Goal: Information Seeking & Learning: Learn about a topic

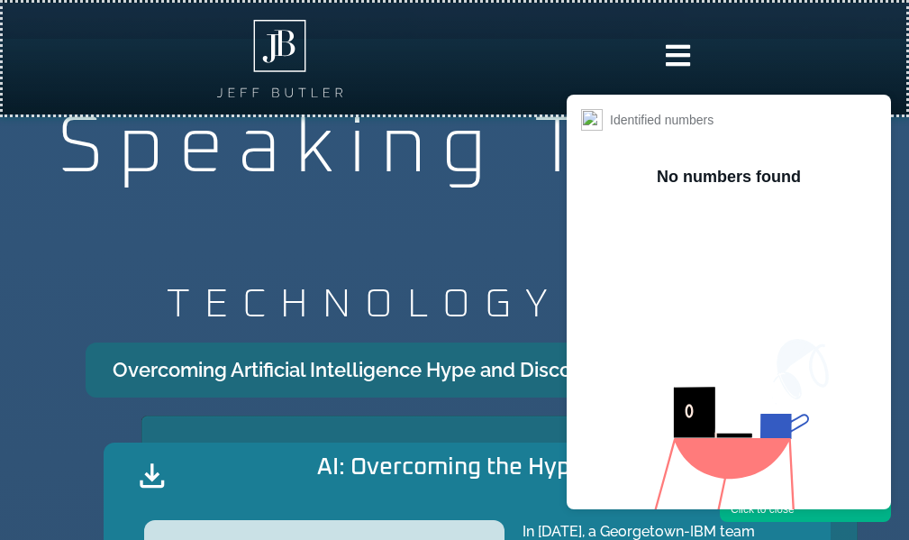
scroll to position [1623, 0]
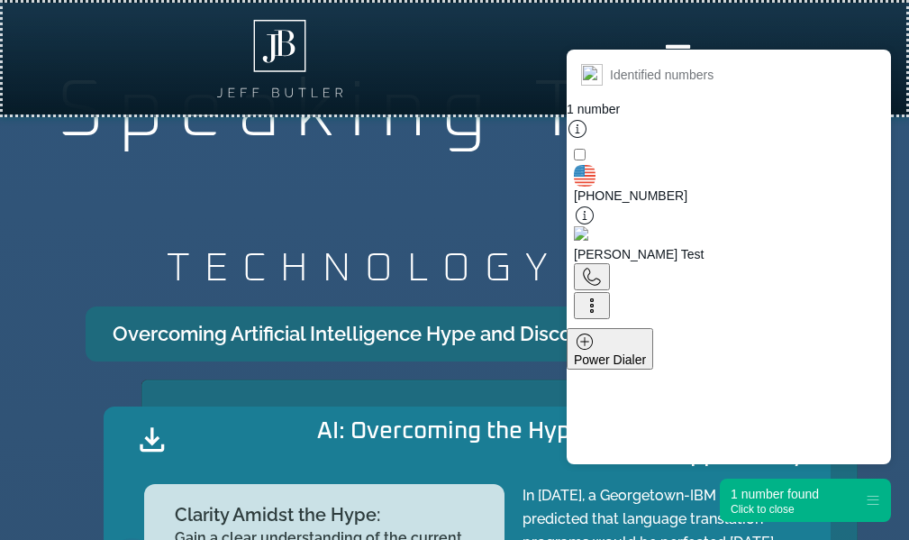
click at [758, 499] on div "1 number found" at bounding box center [775, 494] width 88 height 18
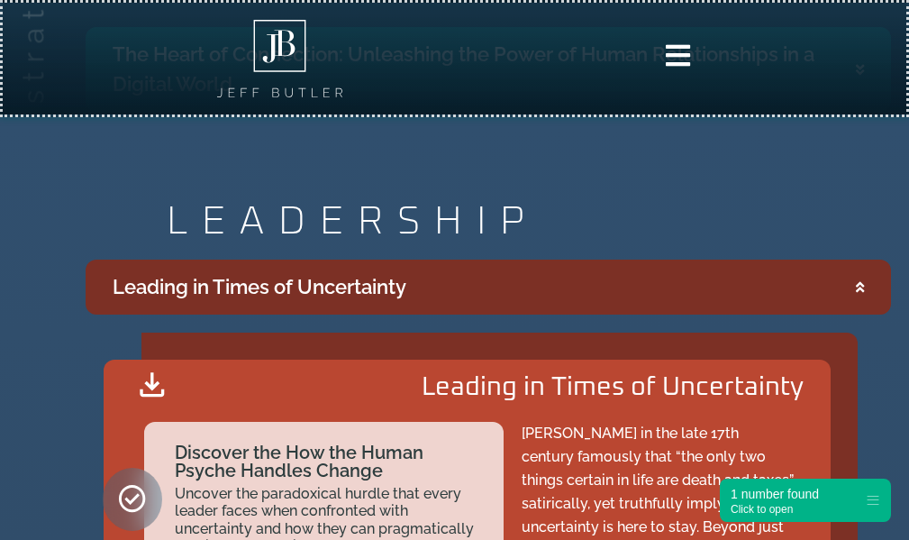
scroll to position [2884, 0]
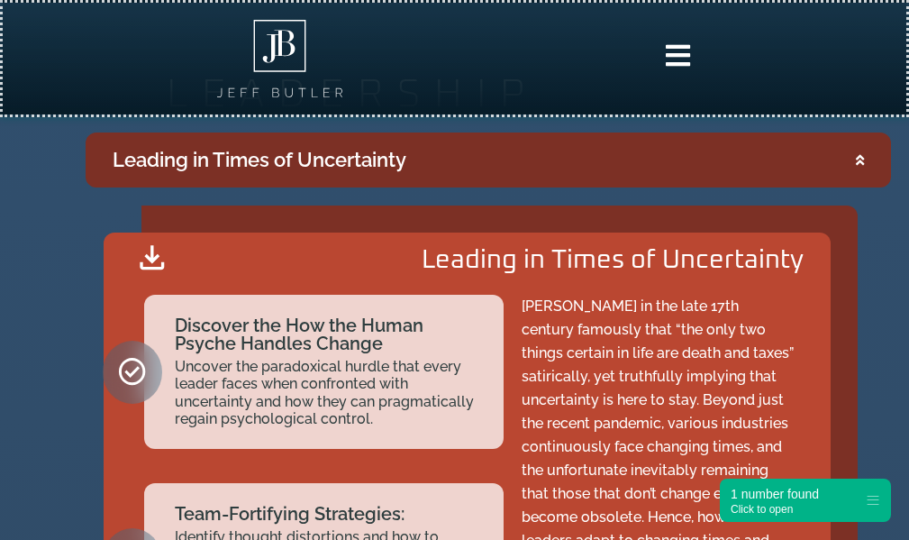
click at [435, 152] on summary "Leading in Times of Uncertainty" at bounding box center [488, 159] width 805 height 55
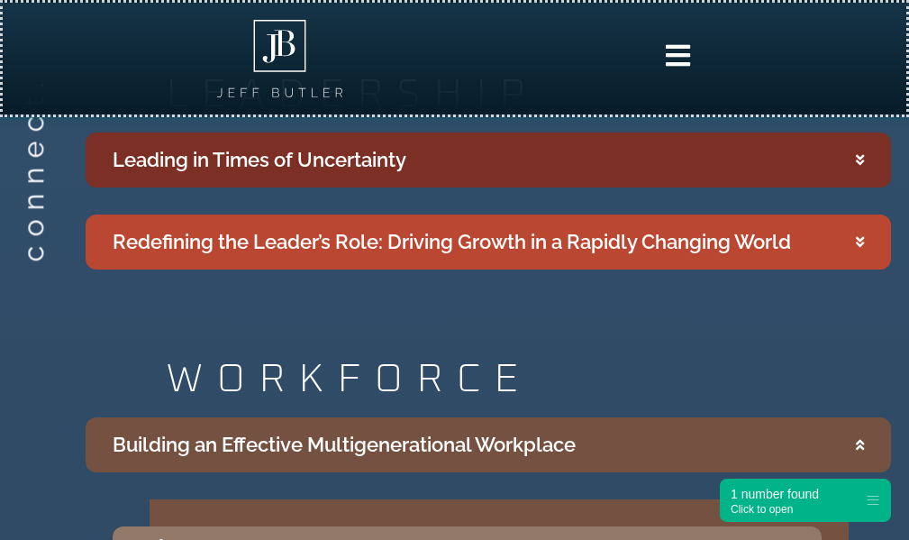
click at [436, 153] on summary "Leading in Times of Uncertainty" at bounding box center [488, 159] width 805 height 55
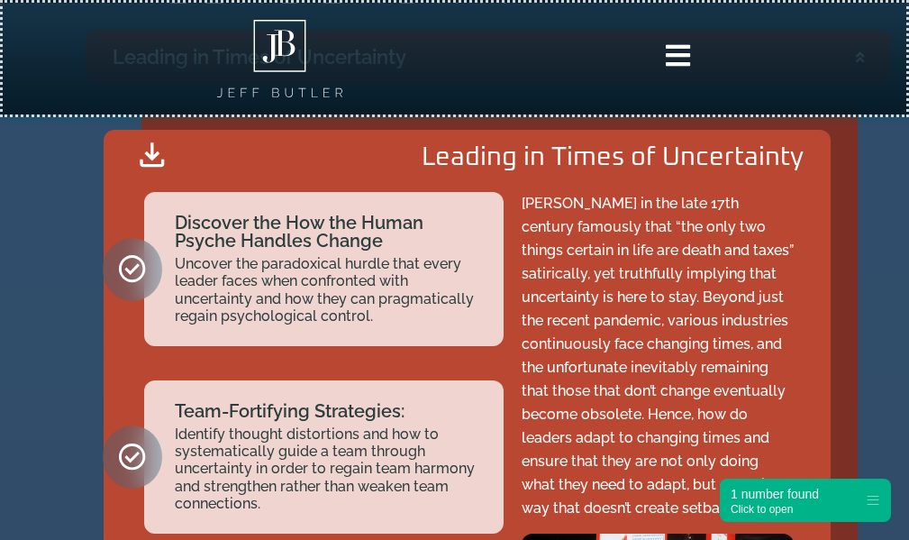
scroll to position [2974, 0]
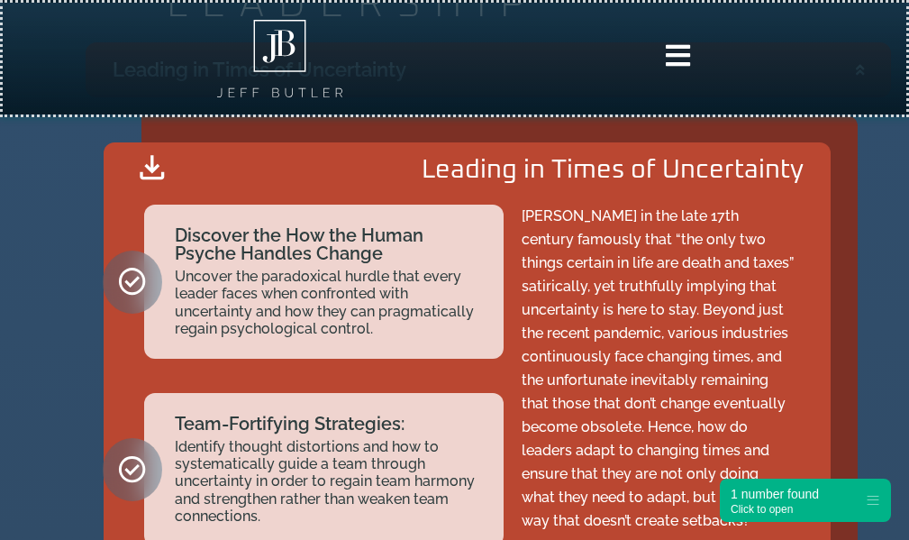
click at [88, 361] on div "Leading in Times of Uncertainty Discover the How the Human Psyche Handles Chang…" at bounding box center [488, 452] width 805 height 711
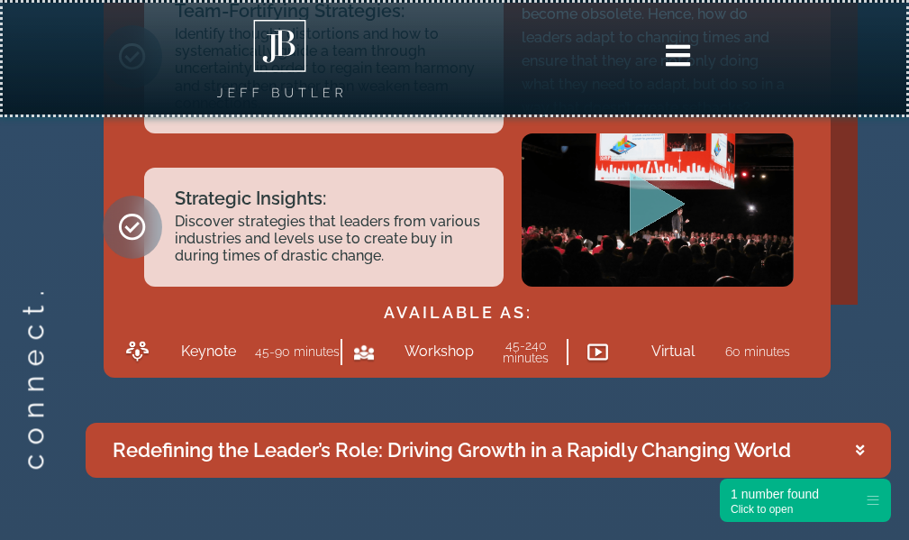
scroll to position [3425, 0]
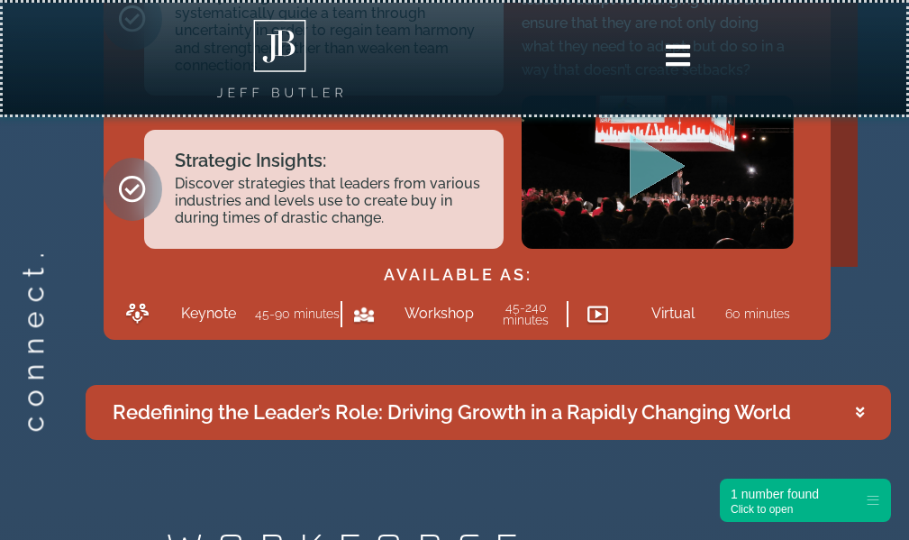
click at [766, 494] on div "1 number found" at bounding box center [775, 494] width 88 height 18
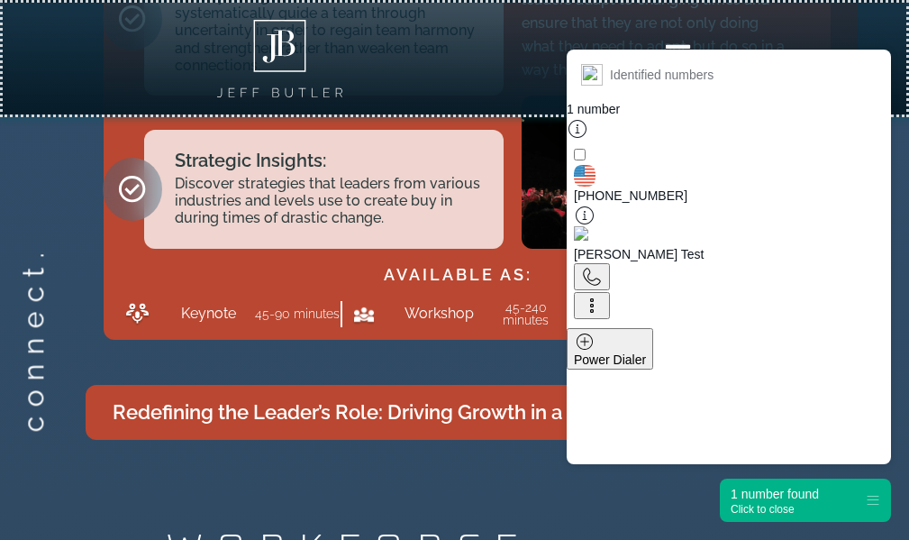
click at [586, 481] on div "1 number found Click to close" at bounding box center [729, 499] width 324 height 43
click at [762, 490] on div "1 number found" at bounding box center [775, 494] width 88 height 18
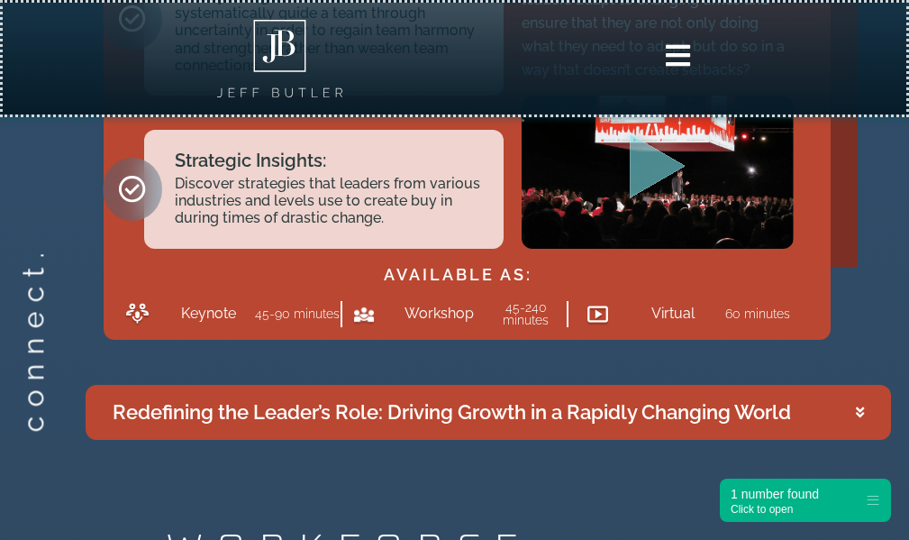
click at [477, 493] on div "Speaking Topics strategize. TECHNOLOGY Overcoming Artificial Intelligence Hype …" at bounding box center [454, 189] width 909 height 3977
click at [589, 483] on div "Speaking Topics strategize. TECHNOLOGY Overcoming Artificial Intelligence Hype …" at bounding box center [454, 189] width 909 height 3977
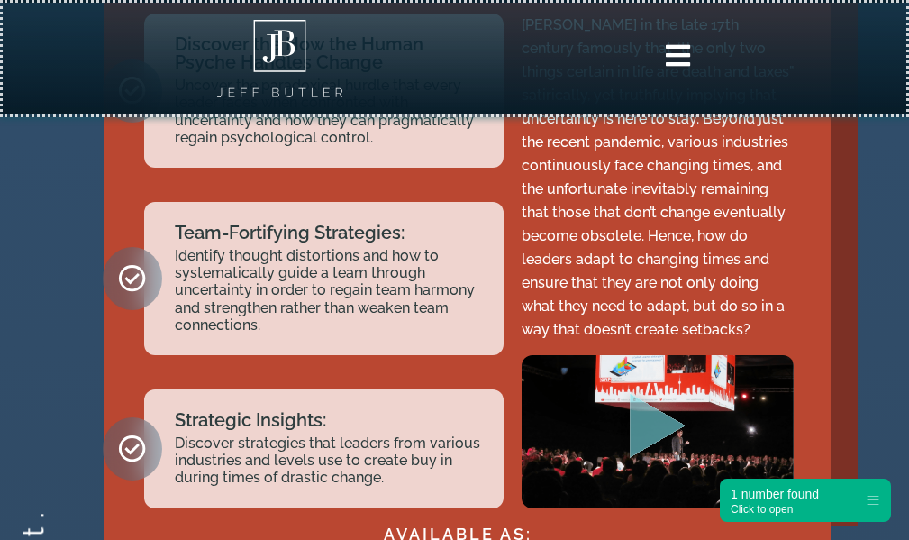
scroll to position [2884, 0]
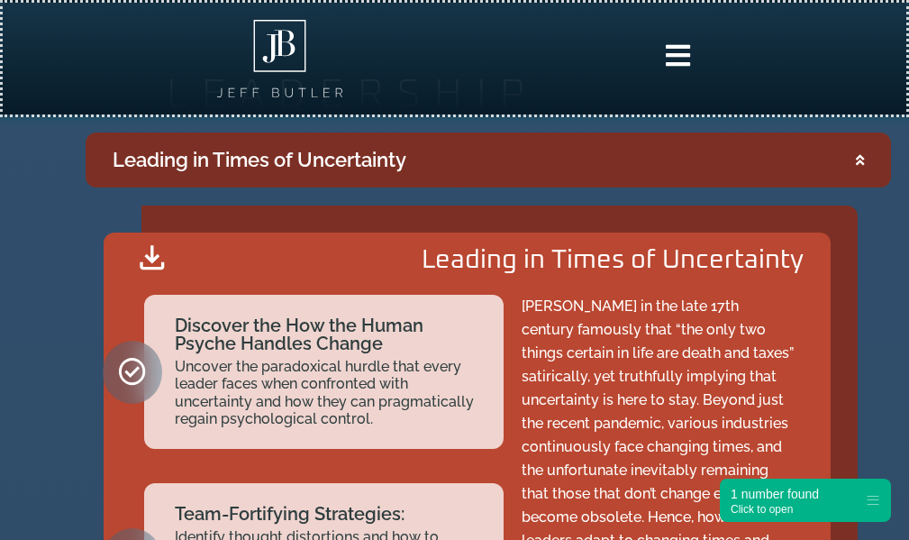
click at [870, 159] on summary "Leading in Times of Uncertainty" at bounding box center [488, 159] width 805 height 55
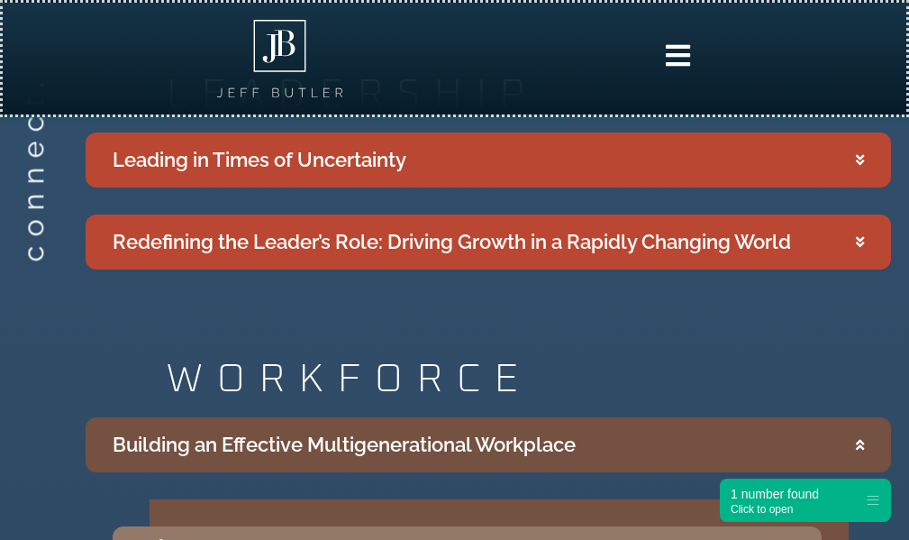
scroll to position [2794, 0]
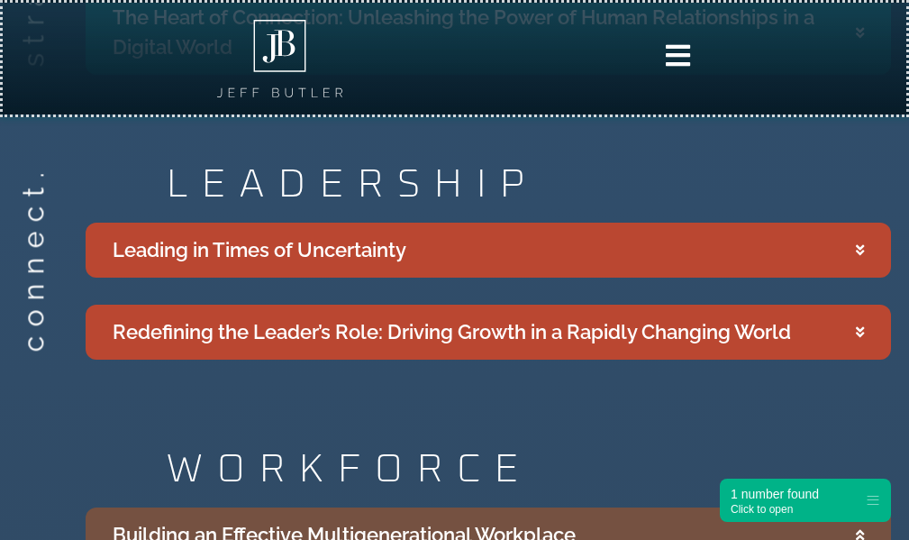
click at [736, 398] on div "Speaking Topics strategize. TECHNOLOGY Overcoming Artificial Intelligence Hype …" at bounding box center [454, 465] width 909 height 3266
click at [45, 401] on div "Speaking Topics strategize. TECHNOLOGY Overcoming Artificial Intelligence Hype …" at bounding box center [454, 465] width 909 height 3266
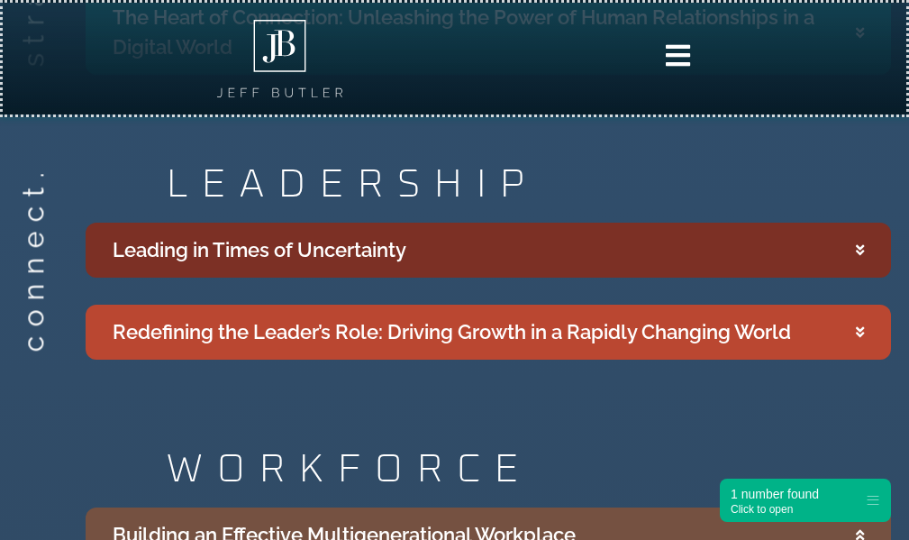
click at [346, 237] on div "Leading in Times of Uncertainty" at bounding box center [260, 250] width 294 height 30
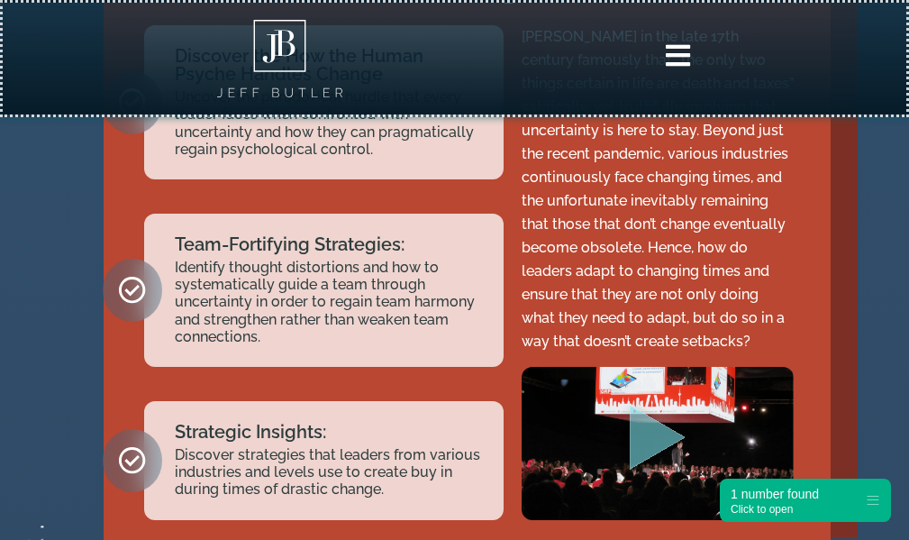
scroll to position [3155, 0]
